Goal: Task Accomplishment & Management: Complete application form

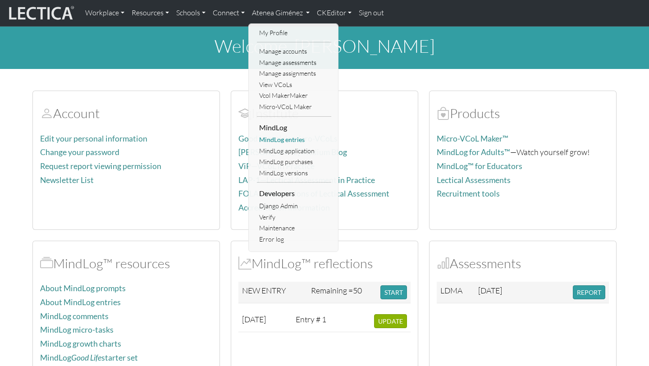
click at [273, 142] on link "MindLog entries" at bounding box center [294, 139] width 74 height 11
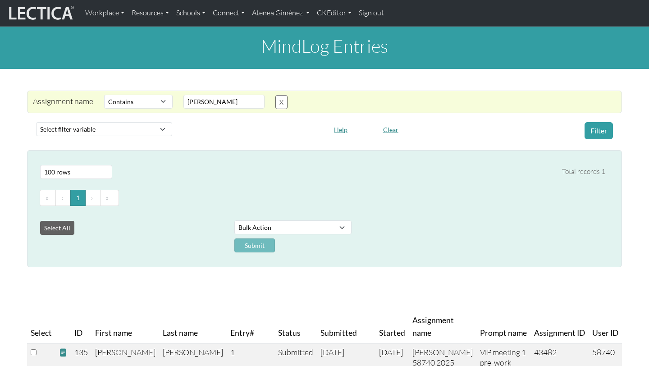
select select "icontains"
select select "100"
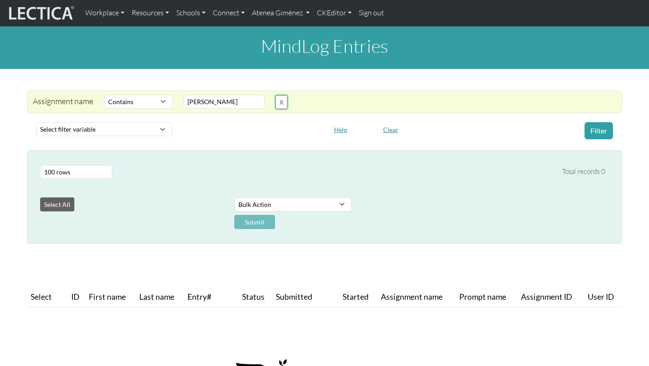
click at [282, 104] on button "X" at bounding box center [281, 102] width 12 height 14
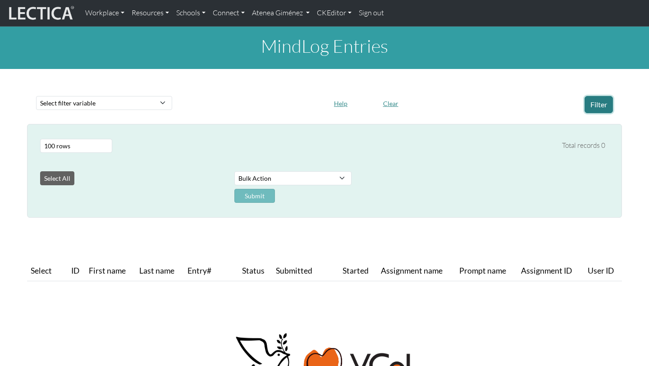
click at [599, 102] on button "Filter" at bounding box center [598, 104] width 28 height 17
select select "100"
select select "purchase__assignment__name"
click at [36, 110] on select "Select filter variable Assignment ID Assignment name Date commented Date scored…" at bounding box center [104, 103] width 136 height 14
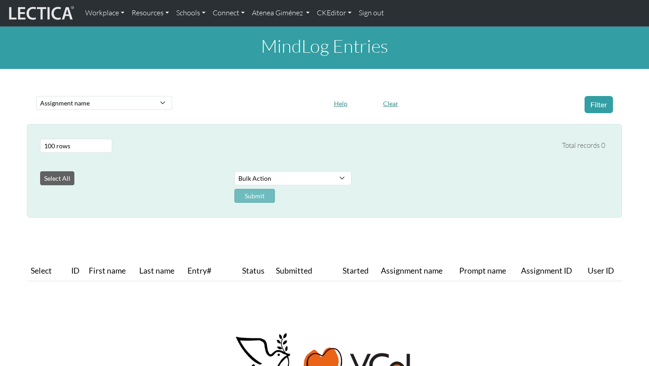
select select
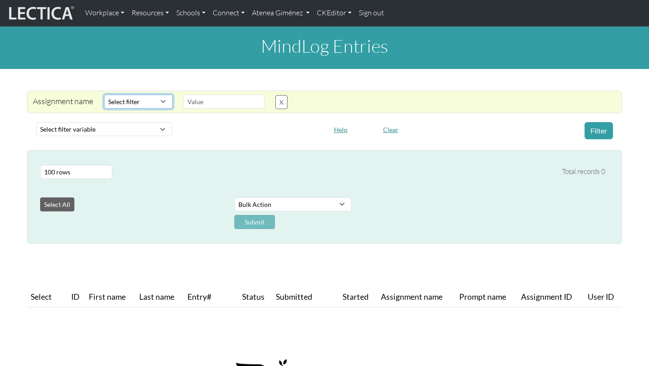
click at [153, 107] on select "Select filter Equals Does not equal Contains Does not contain Starts with Ends …" at bounding box center [138, 102] width 68 height 14
select select "icontains"
click at [104, 95] on select "Select filter Equals Does not equal Contains Does not contain Starts with Ends …" at bounding box center [138, 102] width 68 height 14
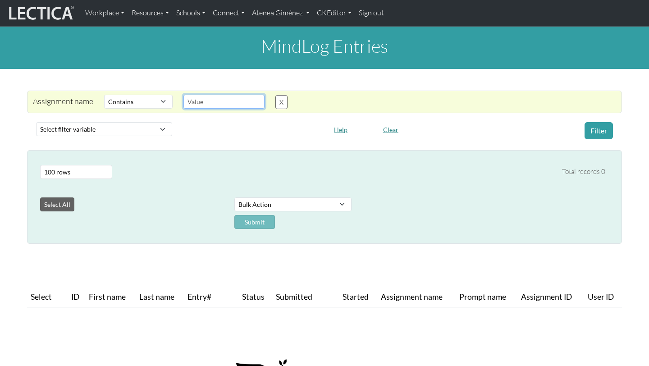
click at [195, 102] on input "text" at bounding box center [223, 102] width 81 height 14
type input "sofia"
click at [612, 131] on button "Filter" at bounding box center [598, 130] width 28 height 17
click at [273, 9] on link "Atenea Giménez" at bounding box center [280, 13] width 65 height 19
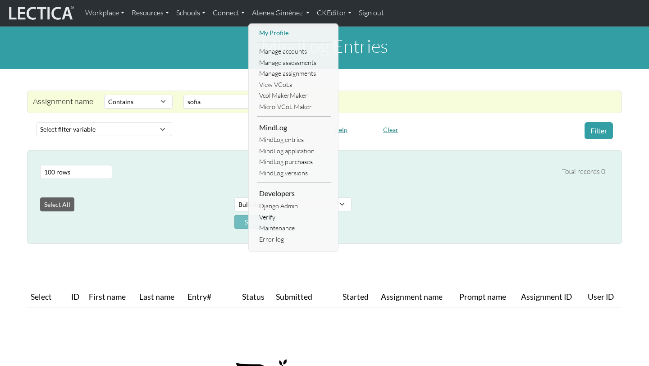
click at [275, 31] on link "My Profile" at bounding box center [294, 32] width 74 height 11
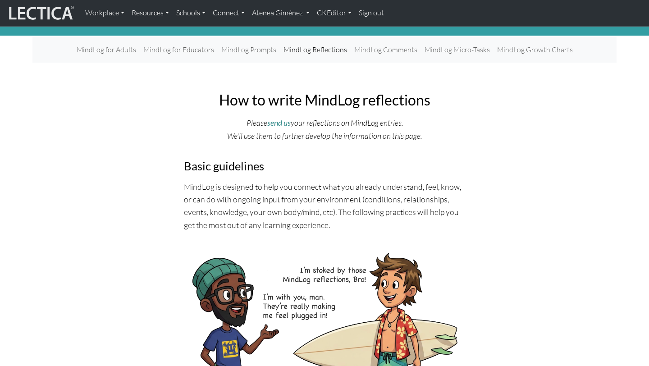
scroll to position [35, 0]
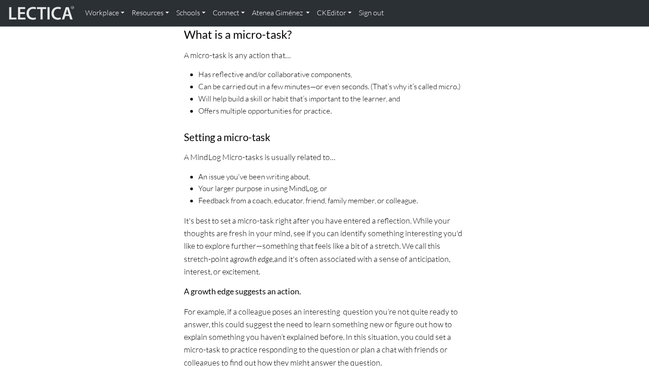
scroll to position [473, 0]
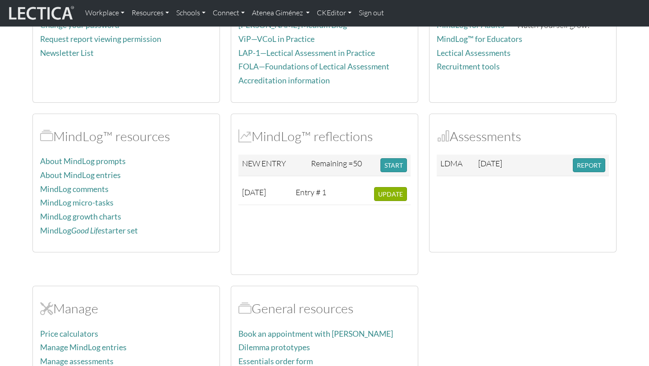
scroll to position [128, 0]
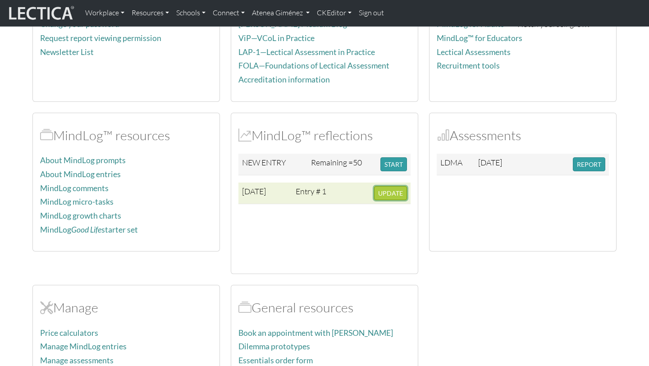
click at [383, 196] on span "UPDATE" at bounding box center [390, 193] width 25 height 8
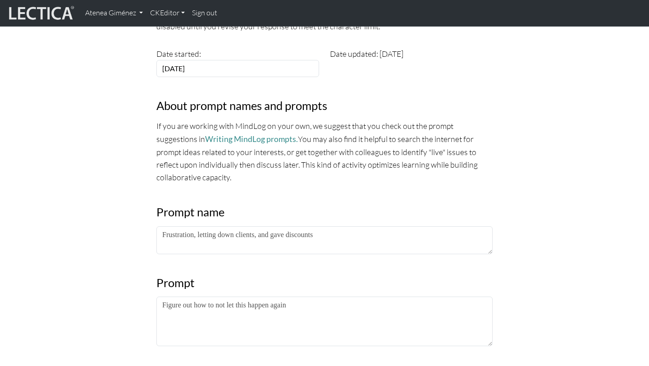
scroll to position [264, 0]
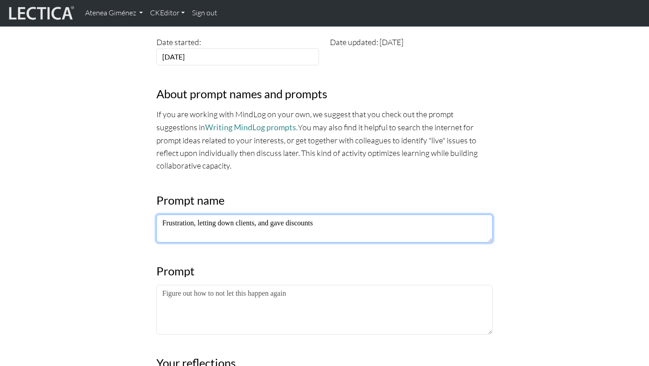
click at [336, 231] on textarea "Frustration, letting down clients, and gave discounts" at bounding box center [324, 228] width 336 height 28
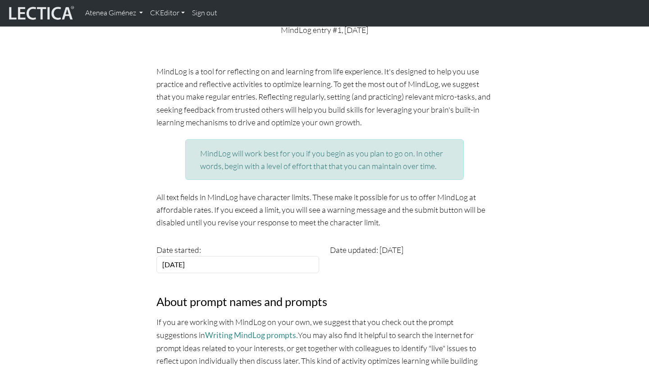
scroll to position [0, 0]
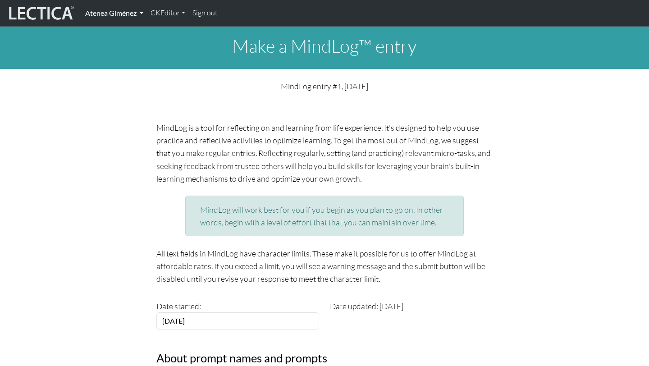
type textarea "Frustration, letting"
click at [97, 13] on link "Atenea Giménez" at bounding box center [114, 13] width 65 height 19
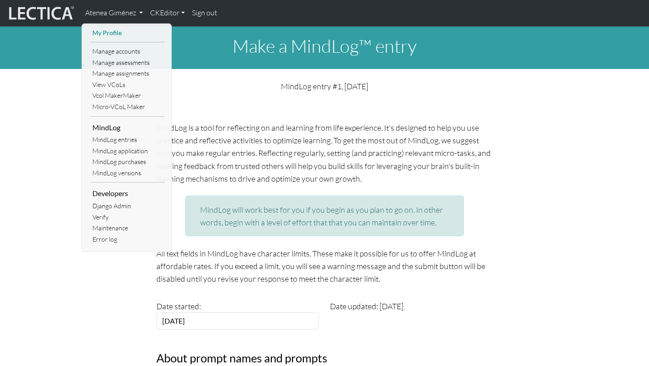
click at [108, 33] on link "My Profile" at bounding box center [127, 32] width 74 height 11
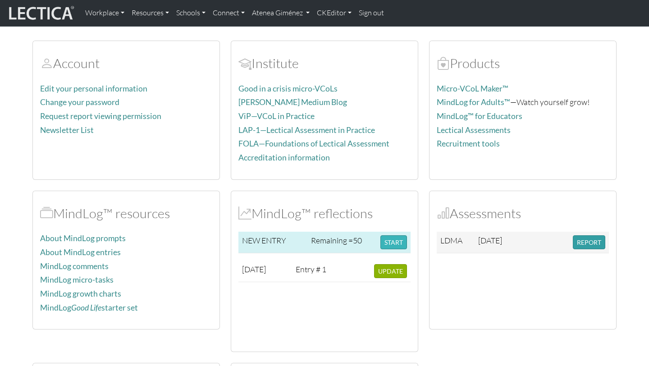
scroll to position [55, 0]
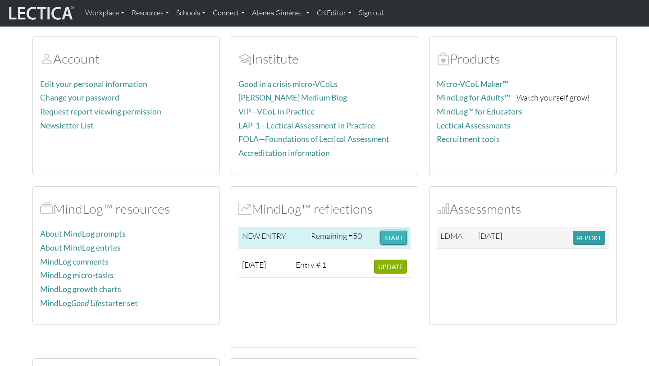
click at [398, 237] on button "START" at bounding box center [393, 238] width 27 height 14
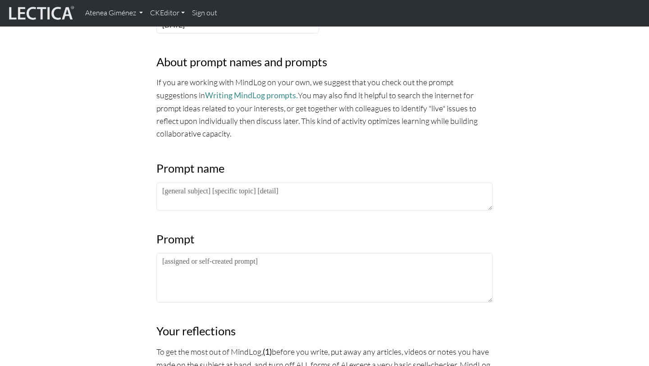
scroll to position [298, 0]
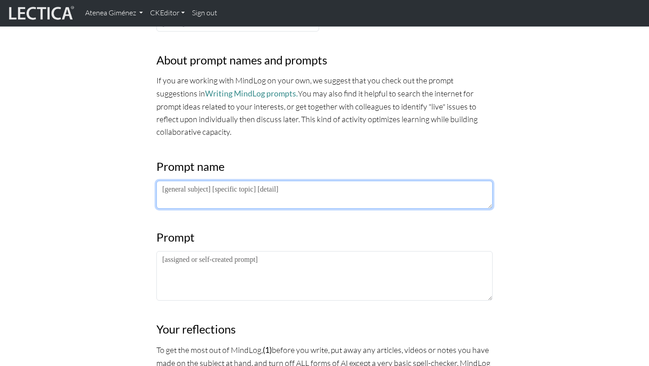
click at [291, 196] on textarea at bounding box center [324, 195] width 336 height 28
click at [278, 197] on textarea at bounding box center [324, 195] width 336 height 28
paste textarea "ViP meeting 1 pre-work reflection (learning model / micro-VCoL"
type textarea "ViP meeting 1 pre-work reflection (learning model / micro-VCoL)"
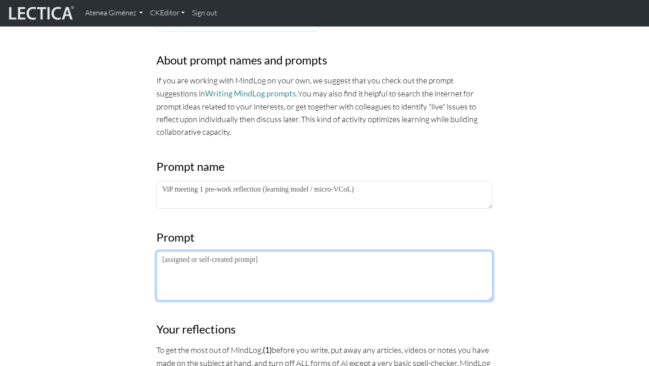
click at [246, 270] on textarea at bounding box center [324, 276] width 336 height 50
paste textarea "(Part 1) Describe and reflect upon some of the similarities and differences you…"
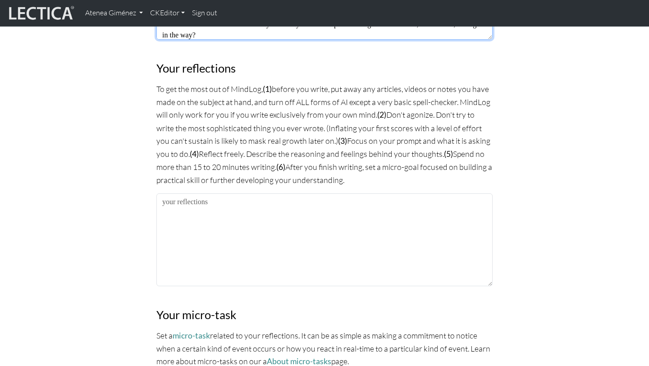
scroll to position [563, 0]
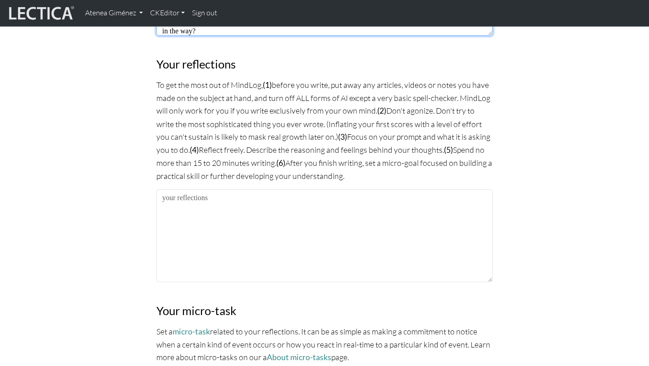
type textarea "(Part 1) Describe and reflect upon some of the similarities and differences you…"
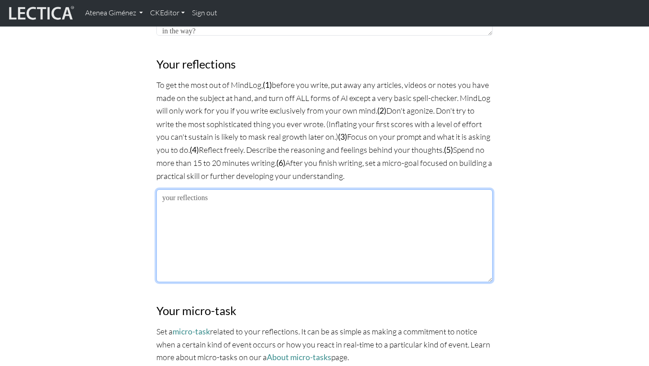
click at [186, 204] on textarea at bounding box center [324, 235] width 336 height 93
click at [362, 198] on textarea "At school (when I was little, and just a few years ago at univeristy) we" at bounding box center [324, 235] width 336 height 93
click at [395, 195] on textarea "At school (when I was little, and just a few years ago at university) we" at bounding box center [324, 235] width 336 height 93
click at [194, 209] on textarea "At school (when I was little, and just a few years ago at university)" at bounding box center [324, 235] width 336 height 93
click at [383, 193] on textarea "At school (when I was little, and just a few years ago at university)" at bounding box center [324, 235] width 336 height 93
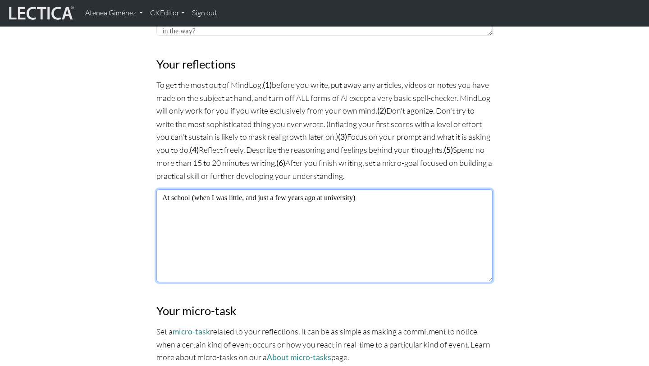
paste textarea "In school (when I was little and a few months ago when I was in college), we're…"
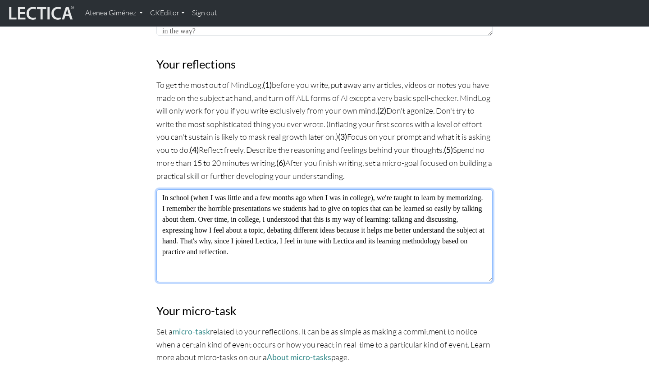
click at [222, 218] on textarea "In school (when I was little and a few months ago when I was in college), we're…" at bounding box center [324, 235] width 336 height 93
click at [185, 250] on textarea "In school (when I was little and a few months ago when I was in college), we're…" at bounding box center [324, 235] width 336 height 93
click at [205, 252] on textarea "In school (when I was little and a few months ago when I was in college), we're…" at bounding box center [324, 235] width 336 height 93
click at [354, 255] on textarea "In school (when I was little and a few months ago when I was in college), we're…" at bounding box center [324, 235] width 336 height 93
click at [179, 268] on textarea "In school (when I was little and a few months ago when I was in college), we're…" at bounding box center [324, 235] width 336 height 93
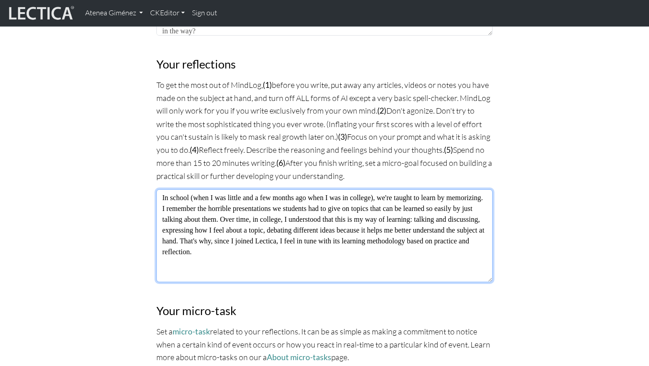
paste textarea "Normally, when I get very stressed, my body goes into meltdown; it's a skill I'…"
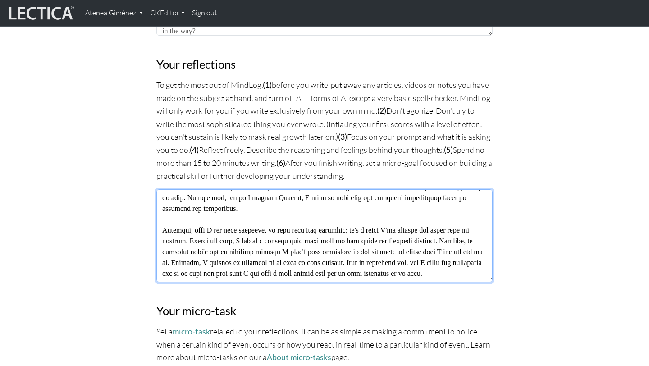
scroll to position [54, 0]
click at [462, 241] on textarea at bounding box center [324, 235] width 336 height 93
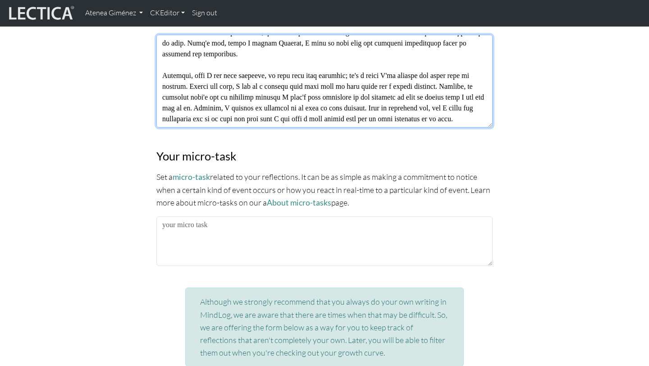
scroll to position [718, 0]
type textarea "In school (when I was little and a few months ago when I was in college), we're…"
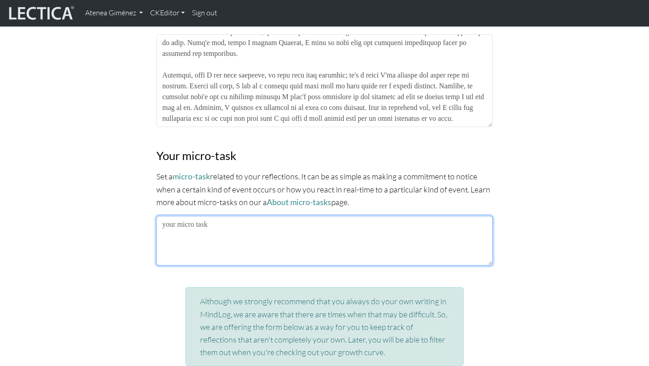
click at [210, 240] on textarea at bounding box center [324, 241] width 336 height 50
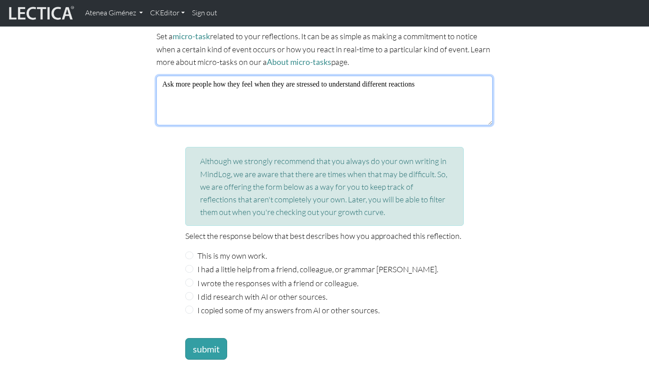
scroll to position [859, 0]
type textarea "Ask more people how they feel when they are stressed to understand different re…"
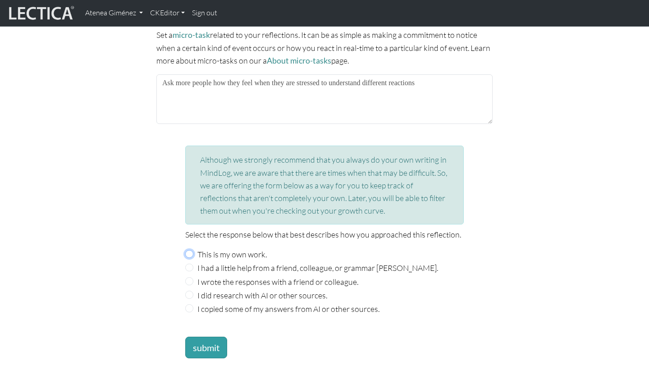
click at [190, 252] on input "This is my own work." at bounding box center [189, 254] width 8 height 8
radio input "true"
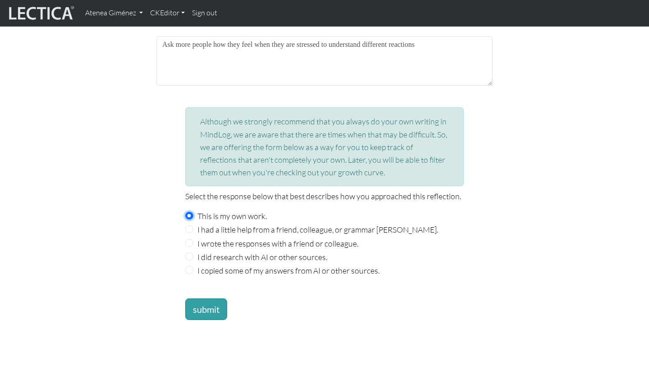
scroll to position [905, 0]
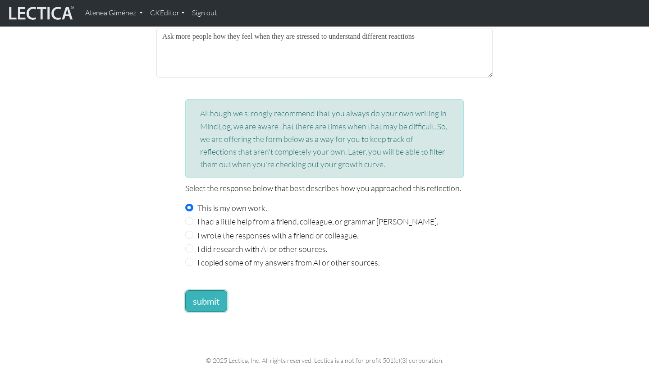
click at [203, 296] on button "submit" at bounding box center [206, 301] width 42 height 22
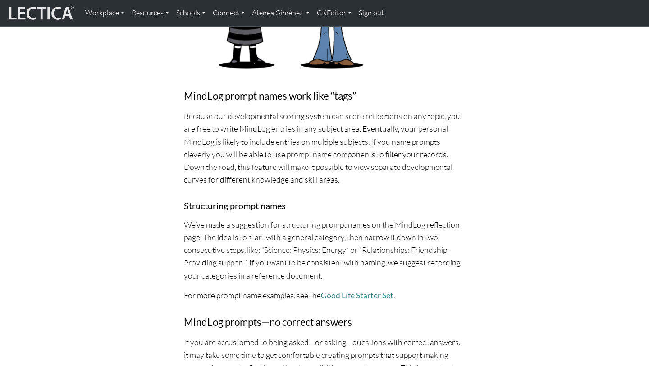
scroll to position [410, 0]
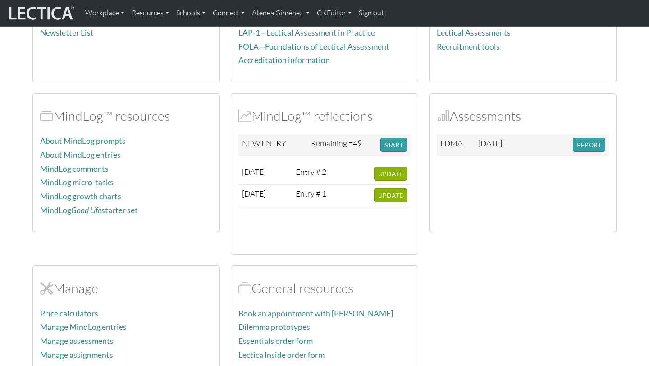
scroll to position [187, 0]
